Goal: Task Accomplishment & Management: Use online tool/utility

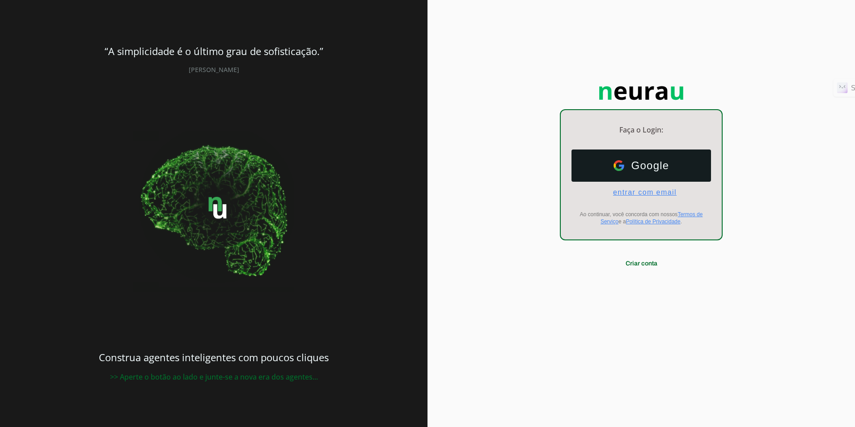
click at [640, 196] on span "entrar com email" at bounding box center [641, 192] width 71 height 8
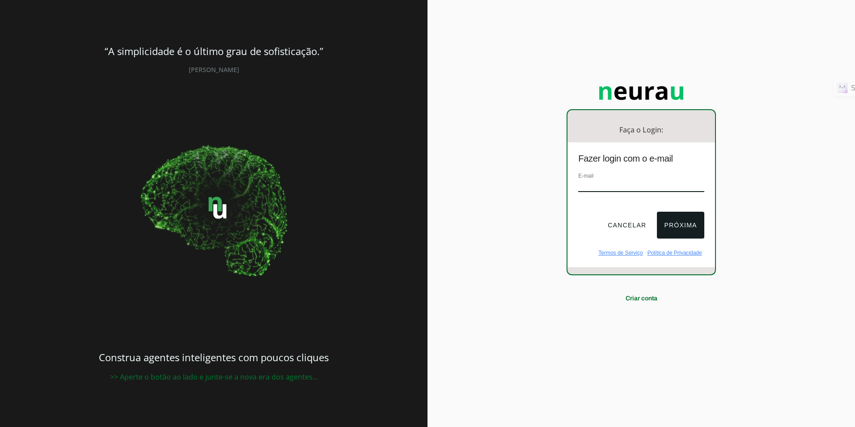
type input "[EMAIL_ADDRESS][DOMAIN_NAME]"
click at [679, 222] on button "Próxima" at bounding box center [680, 225] width 47 height 27
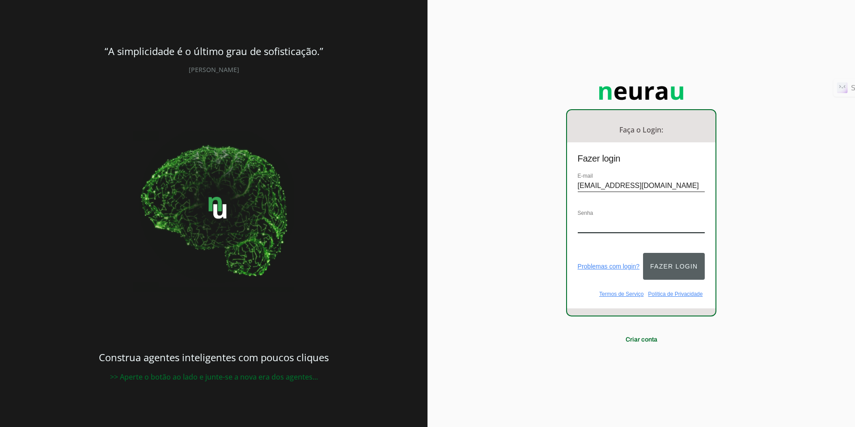
click at [679, 263] on button "Fazer login" at bounding box center [674, 266] width 62 height 27
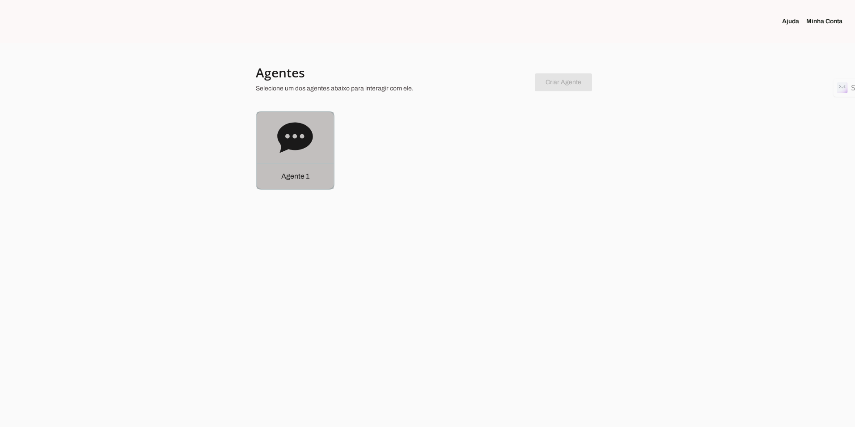
click at [286, 131] on icon at bounding box center [294, 137] width 35 height 30
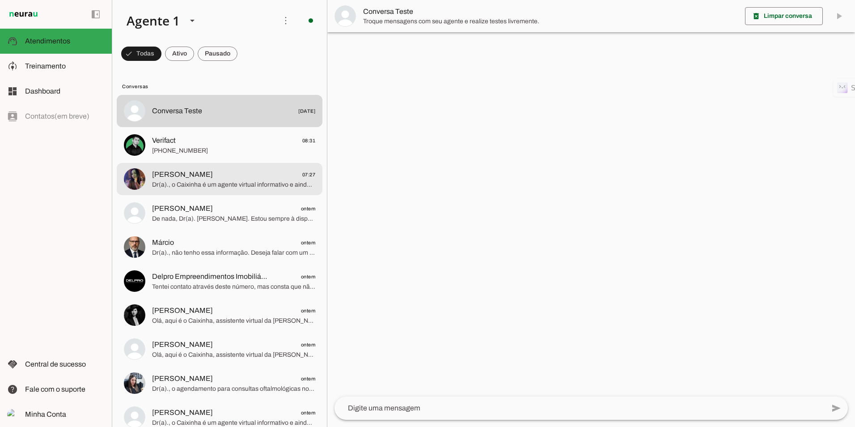
click at [245, 177] on span "[PERSON_NAME] 07:27" at bounding box center [233, 174] width 163 height 11
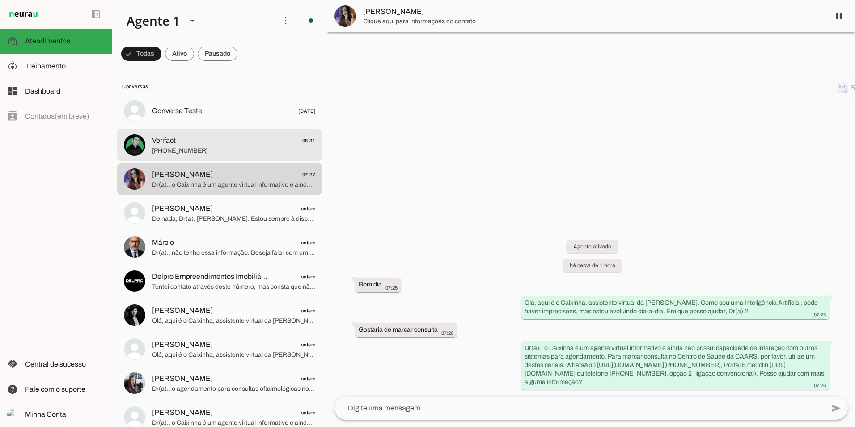
click at [188, 140] on span "Verifact 08:31" at bounding box center [233, 140] width 163 height 11
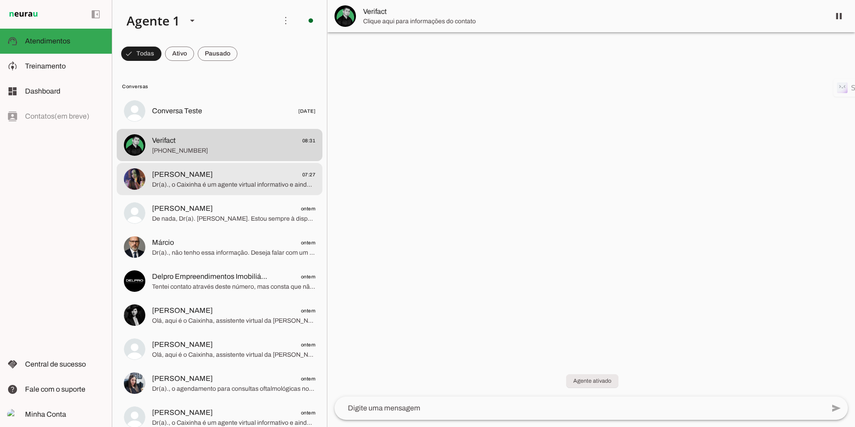
click at [188, 180] on span "Dr(a)., o Caixinha é um agente virtual informativo e ainda não possui capacidad…" at bounding box center [233, 184] width 163 height 9
